Goal: Obtain resource: Obtain resource

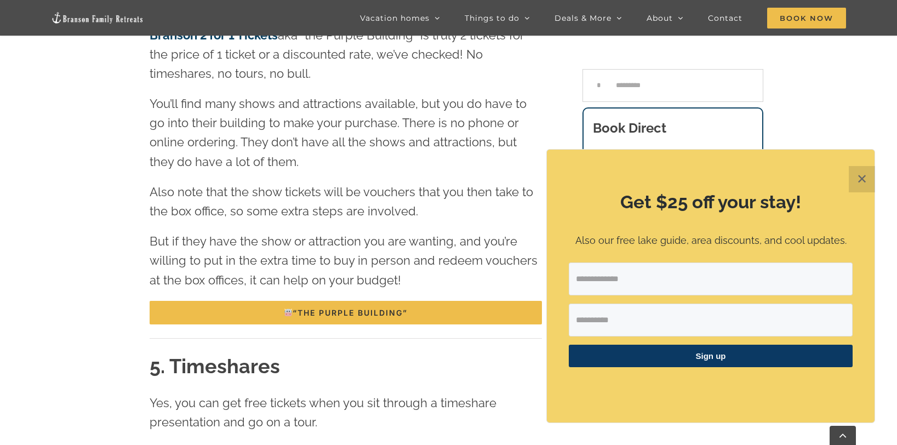
scroll to position [1899, 0]
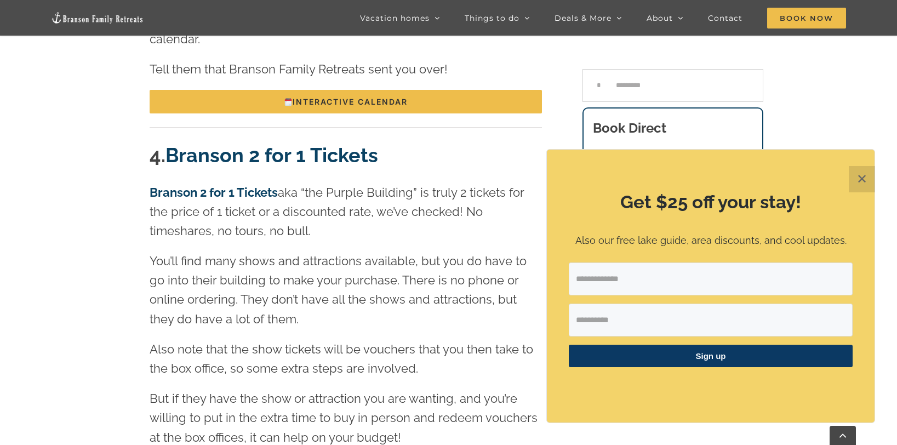
click at [652, 286] on input "Email Address" at bounding box center [711, 278] width 284 height 33
type input "**********"
click at [637, 319] on input "First Name" at bounding box center [711, 320] width 284 height 33
type input "*******"
click at [707, 357] on span "Sign up" at bounding box center [711, 356] width 284 height 22
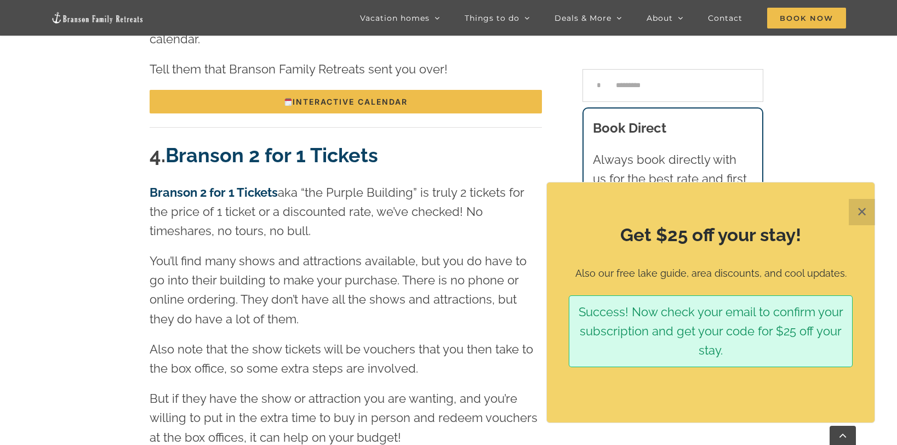
click at [869, 207] on button "✕" at bounding box center [862, 212] width 26 height 26
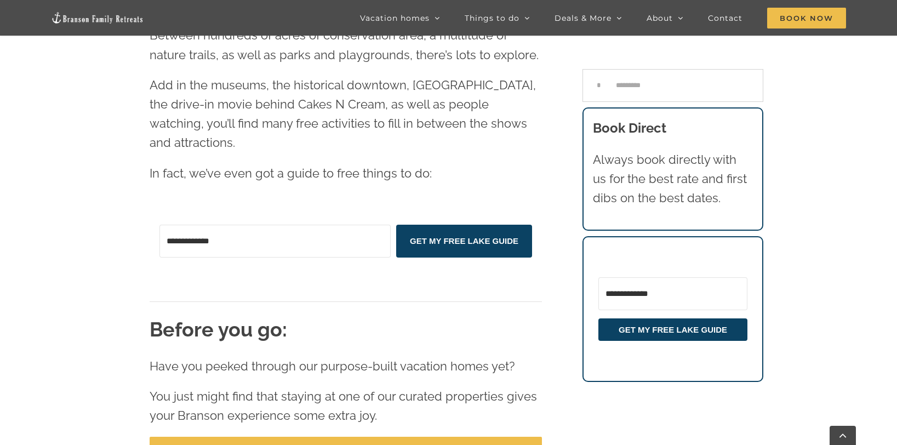
scroll to position [2859, 0]
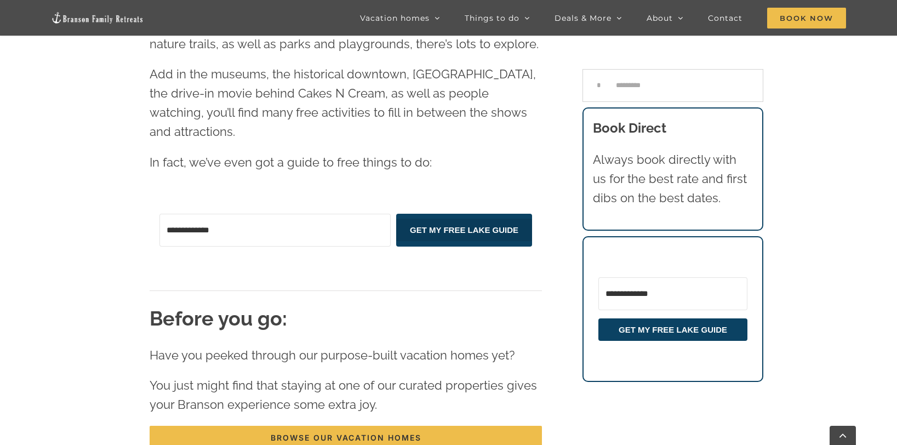
click at [461, 219] on span "GET MY FREE LAKE GUIDE" at bounding box center [464, 230] width 136 height 22
click at [241, 214] on input "Email Address" at bounding box center [274, 230] width 231 height 33
type input "**********"
click at [454, 219] on span "GET MY FREE LAKE GUIDE" at bounding box center [464, 230] width 136 height 22
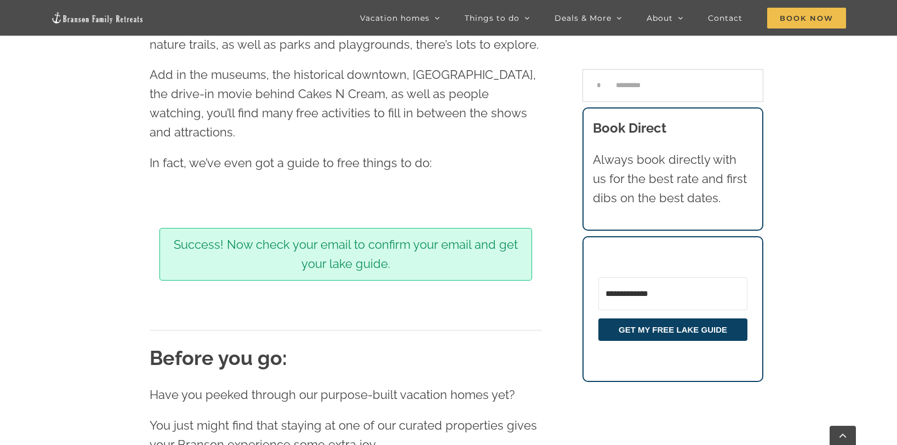
scroll to position [2859, 0]
click at [597, 62] on span "Free tickets" at bounding box center [588, 64] width 47 height 8
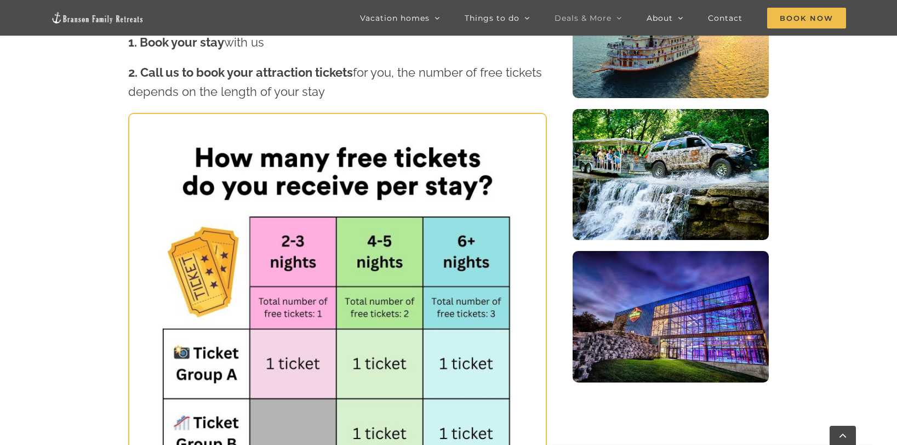
scroll to position [666, 0]
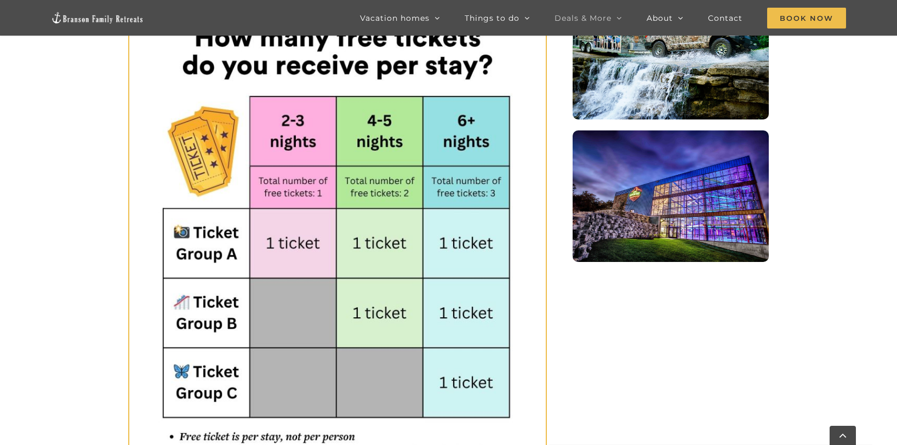
click at [707, 185] on img "Fritz’s Outdoor Photo" at bounding box center [671, 195] width 197 height 131
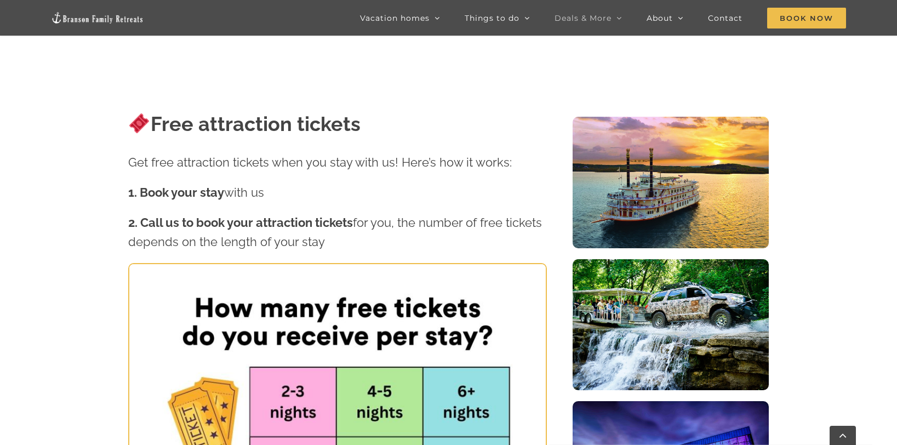
scroll to position [0, 0]
